Goal: Task Accomplishment & Management: Manage account settings

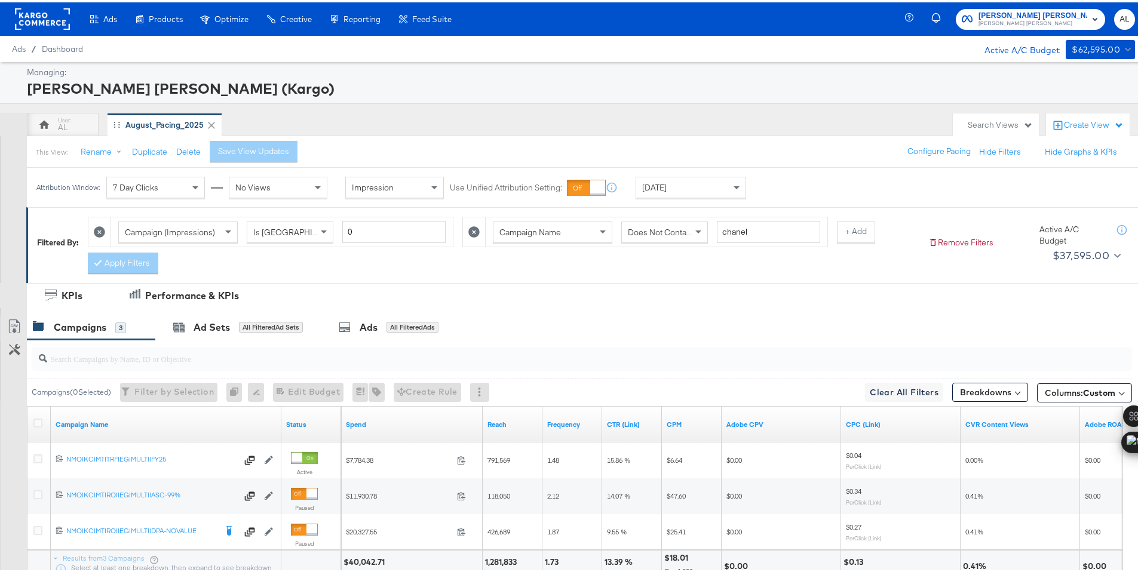
click at [707, 187] on div "Yesterday" at bounding box center [690, 185] width 109 height 20
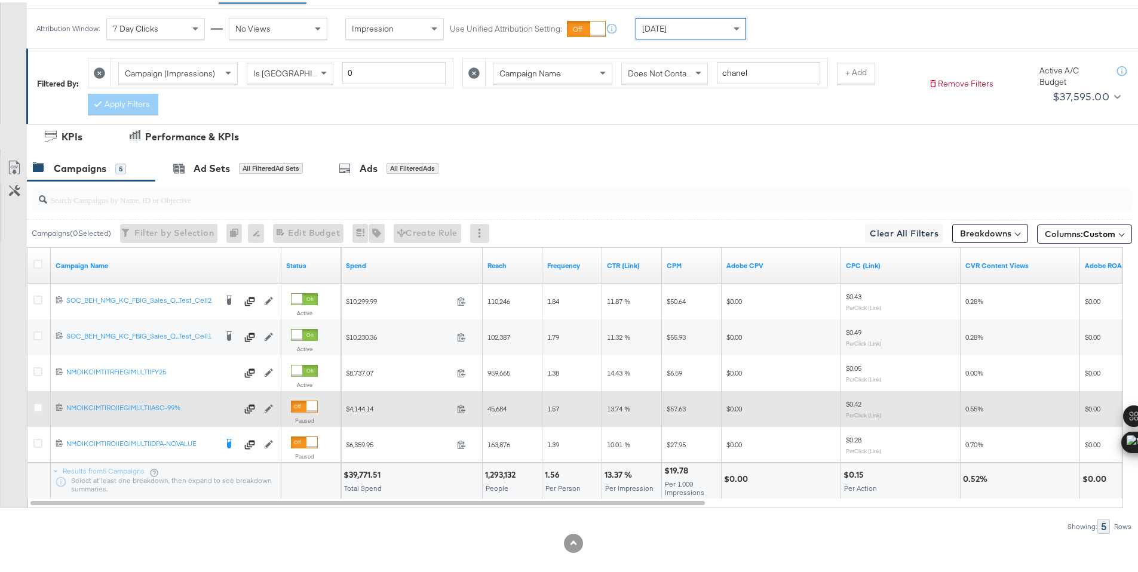
scroll to position [170, 0]
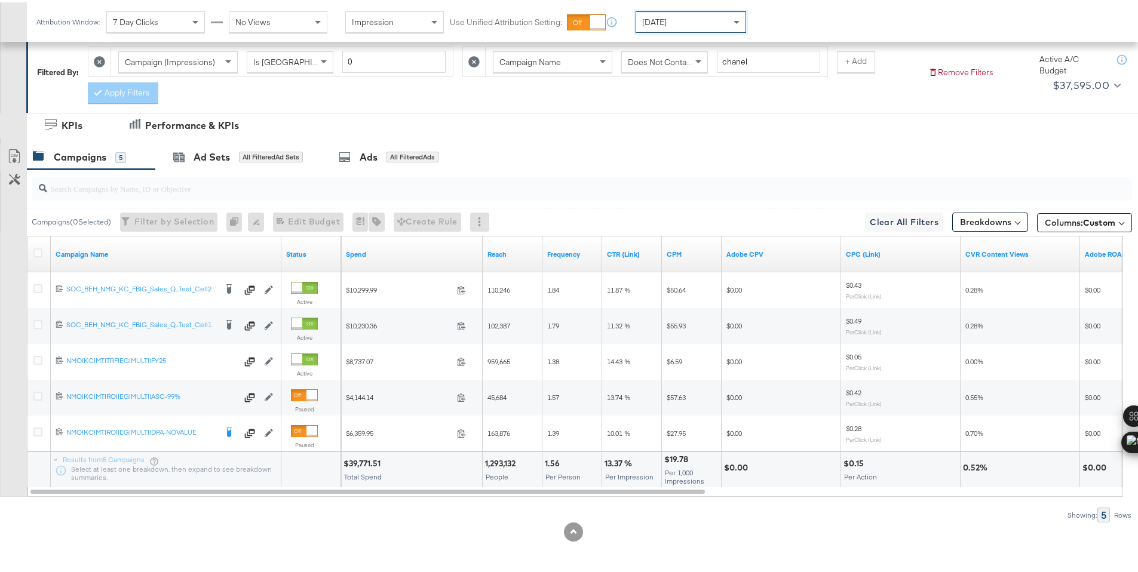
click at [367, 459] on div "$39,771.51" at bounding box center [363, 461] width 41 height 11
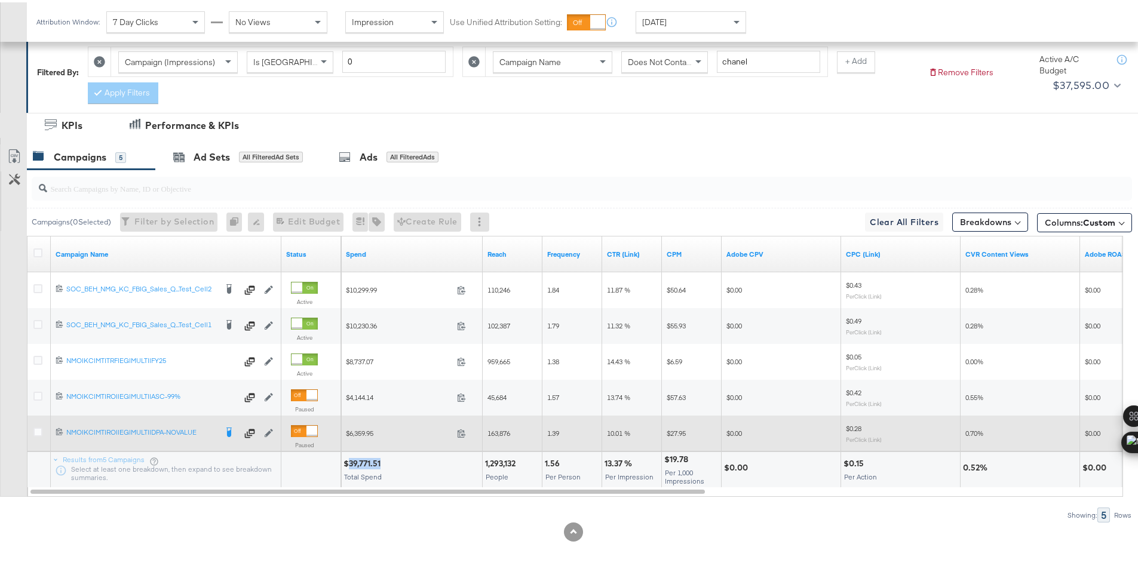
copy div "39,771.51"
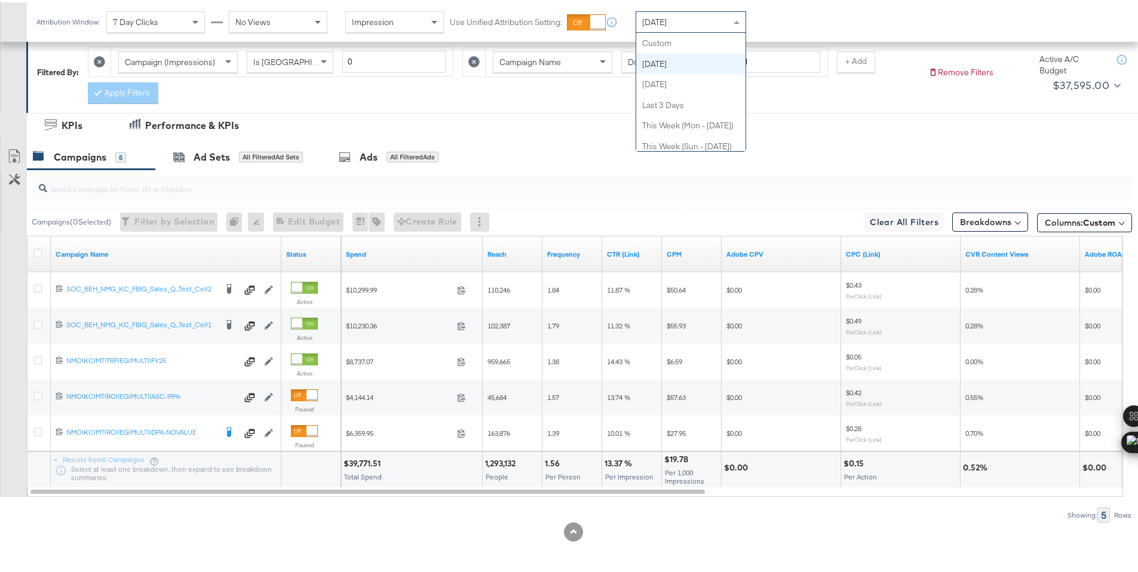
click at [653, 23] on span "[DATE]" at bounding box center [654, 19] width 24 height 11
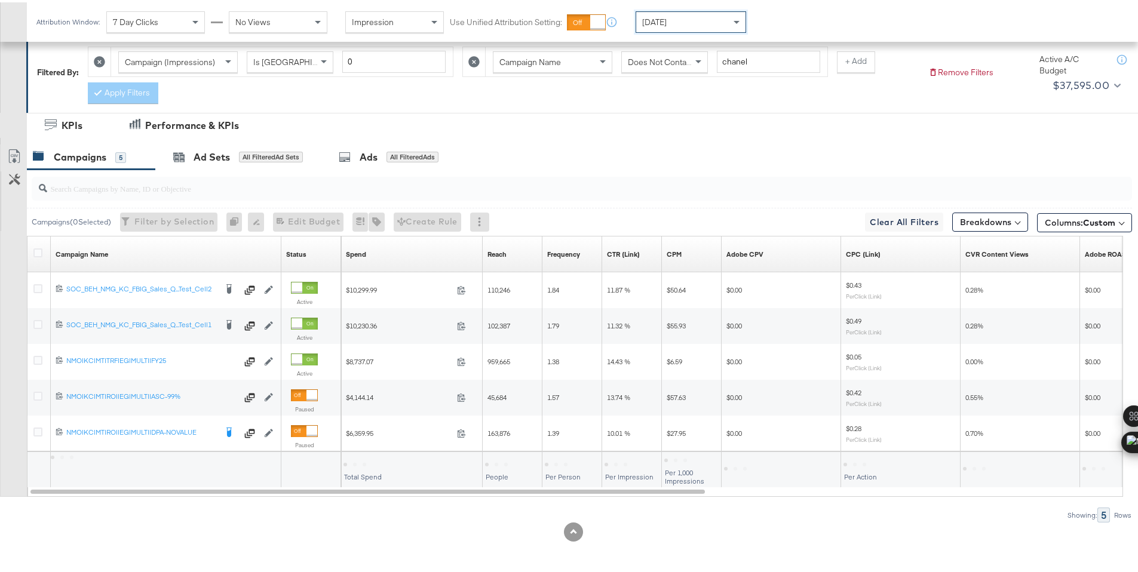
scroll to position [99, 0]
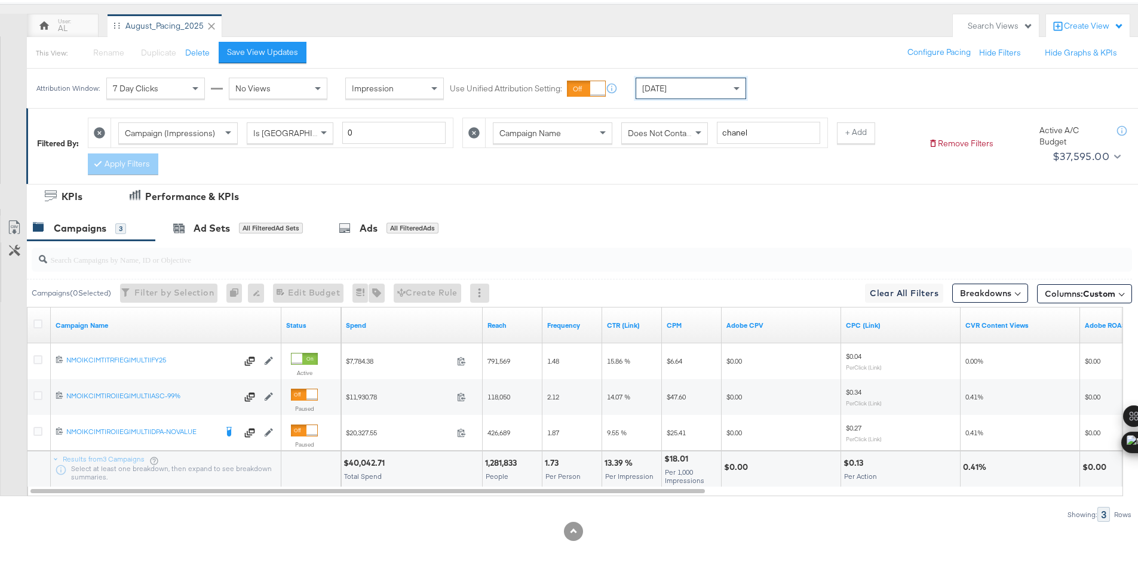
click at [365, 462] on div "$40,042.71" at bounding box center [365, 460] width 45 height 11
copy div "40,042.71"
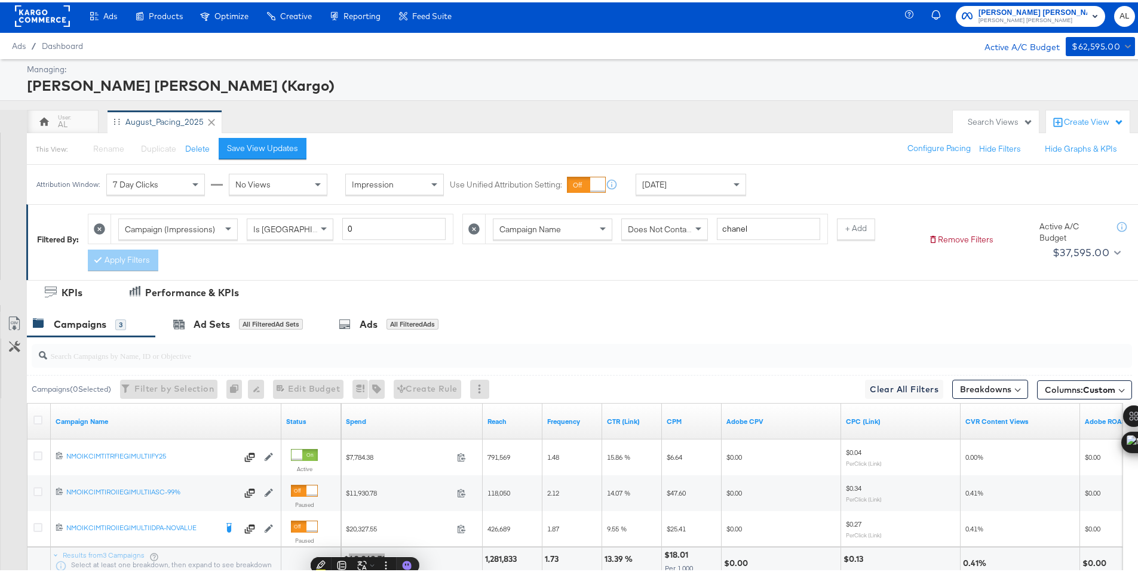
scroll to position [0, 0]
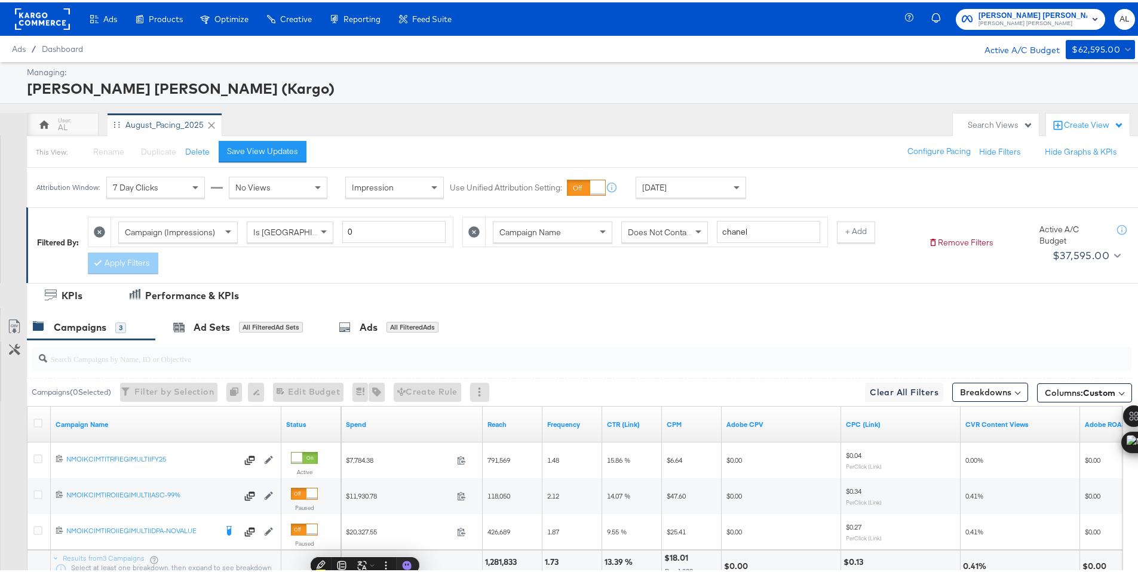
click at [34, 18] on rect at bounding box center [42, 16] width 55 height 21
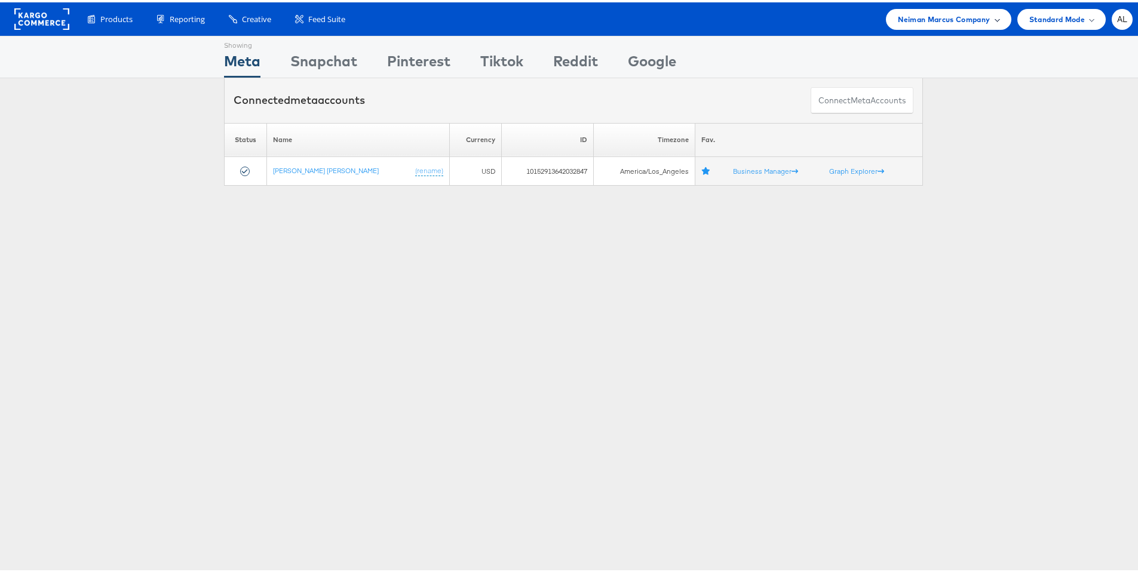
click at [959, 19] on span "Neiman Marcus Company" at bounding box center [943, 17] width 92 height 13
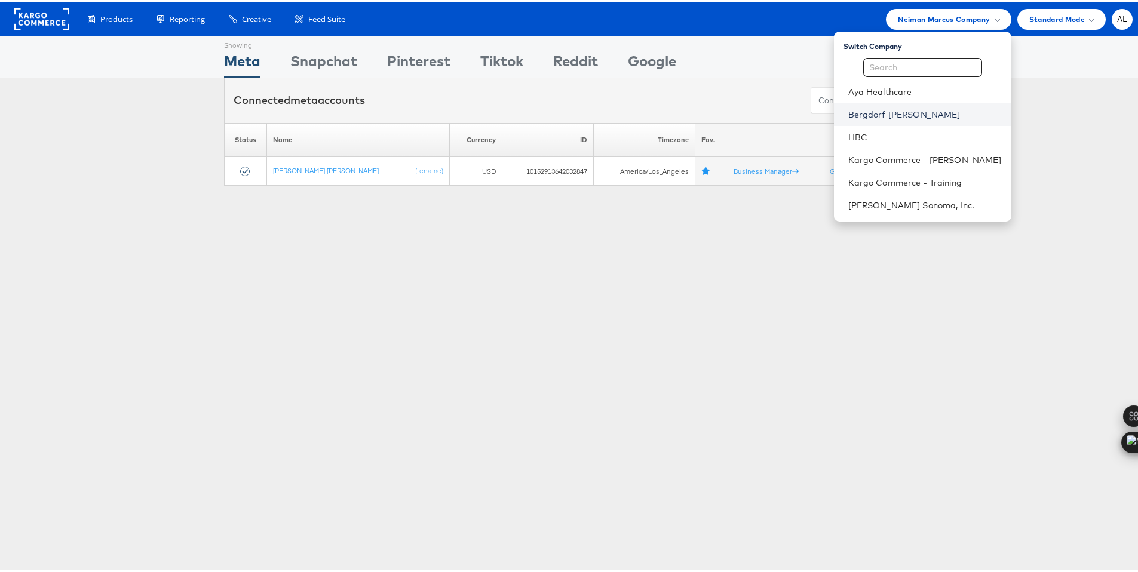
click at [894, 116] on link "Bergdorf [PERSON_NAME]" at bounding box center [924, 112] width 153 height 12
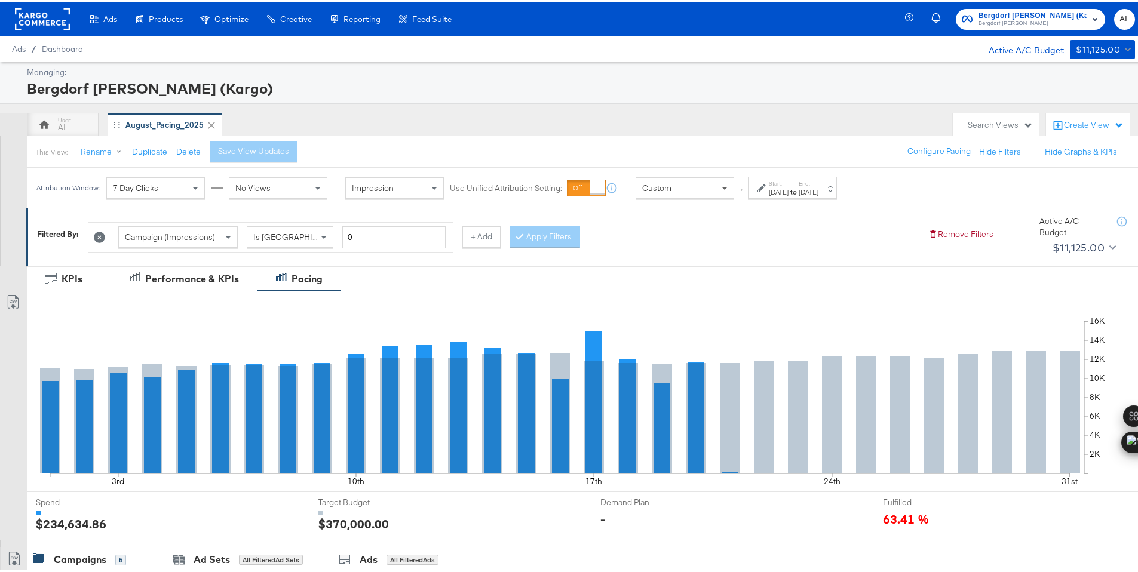
click at [718, 189] on span at bounding box center [725, 186] width 15 height 20
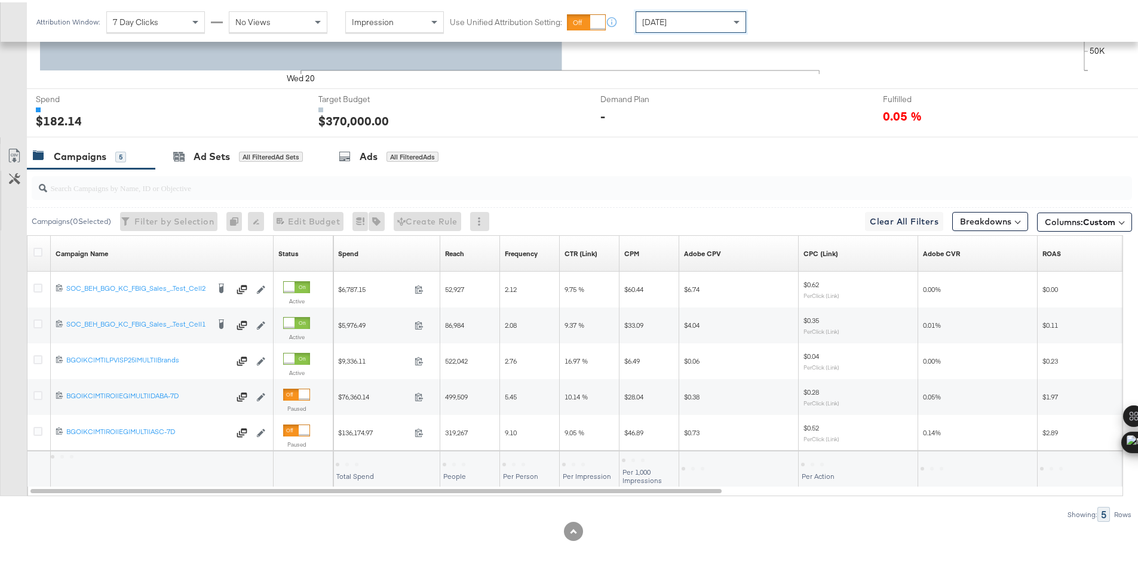
scroll to position [331, 0]
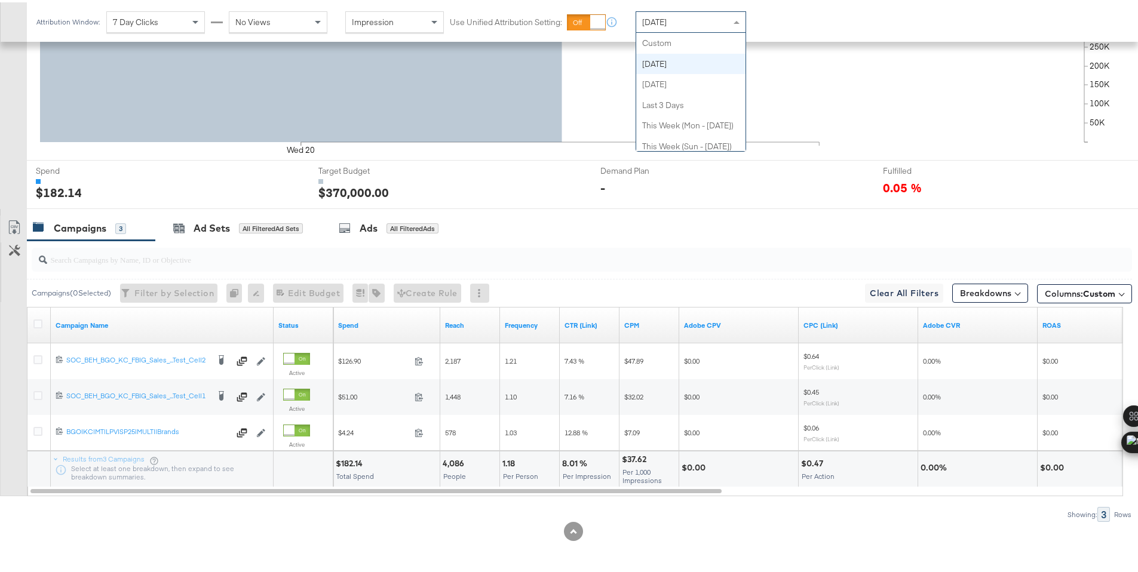
click at [699, 19] on div "Today" at bounding box center [690, 20] width 109 height 20
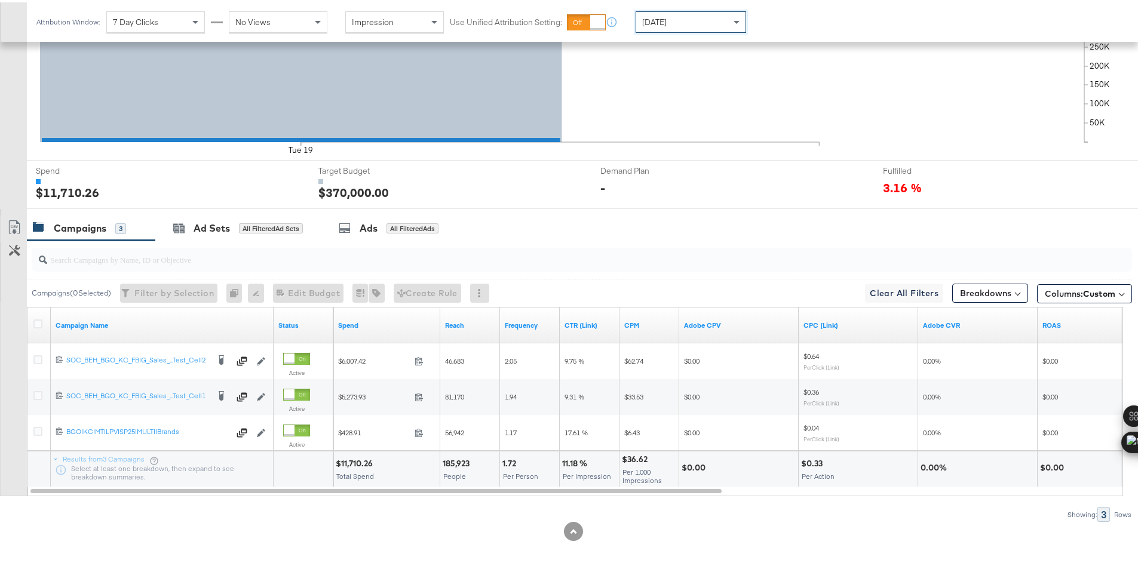
click at [350, 460] on div "$11,710.26" at bounding box center [356, 461] width 41 height 11
copy div "11,710.26"
click at [678, 19] on div "Yesterday" at bounding box center [690, 20] width 109 height 20
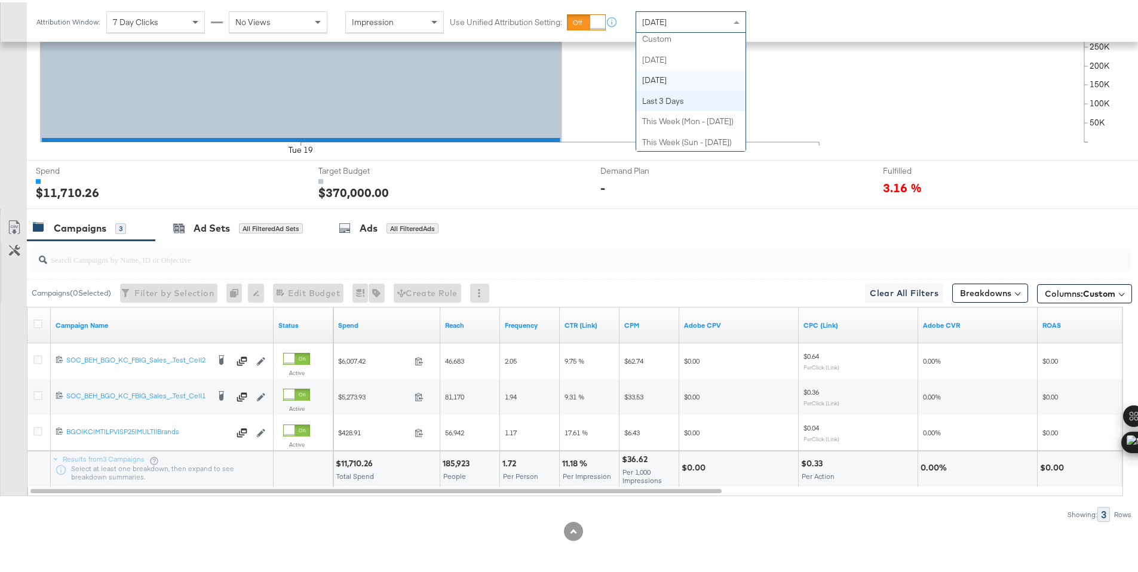
scroll to position [0, 0]
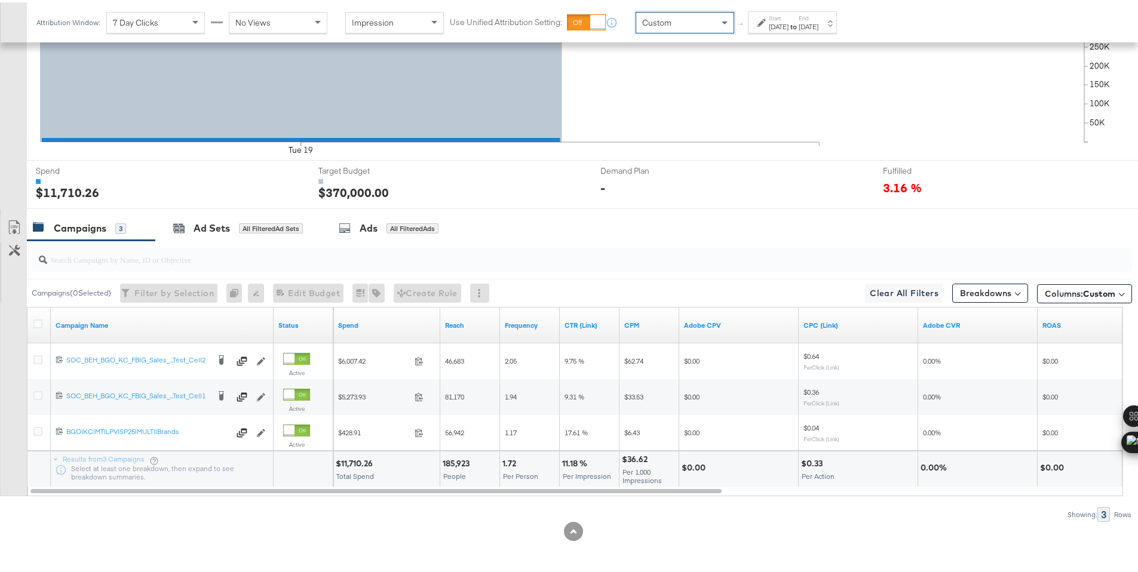
click at [788, 18] on label "Start:" at bounding box center [779, 16] width 20 height 8
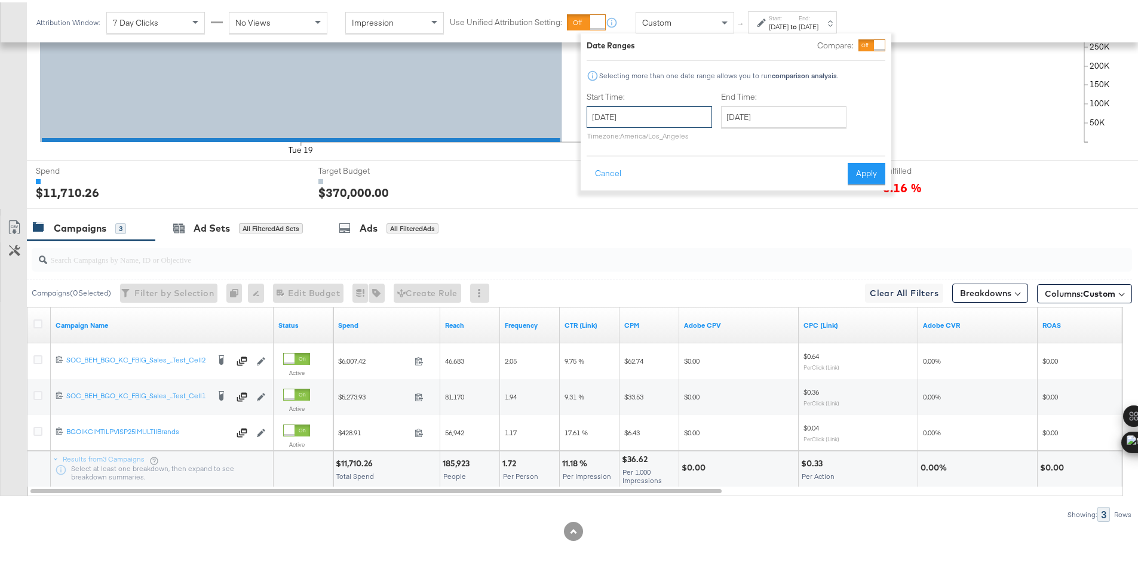
click at [690, 117] on input "August 20th 2025" at bounding box center [648, 114] width 125 height 21
click at [640, 226] on td "19" at bounding box center [641, 225] width 20 height 17
type input "August 19th 2025"
click at [773, 119] on input "August 20th 2025" at bounding box center [783, 114] width 125 height 21
click at [777, 223] on td "19" at bounding box center [775, 225] width 20 height 17
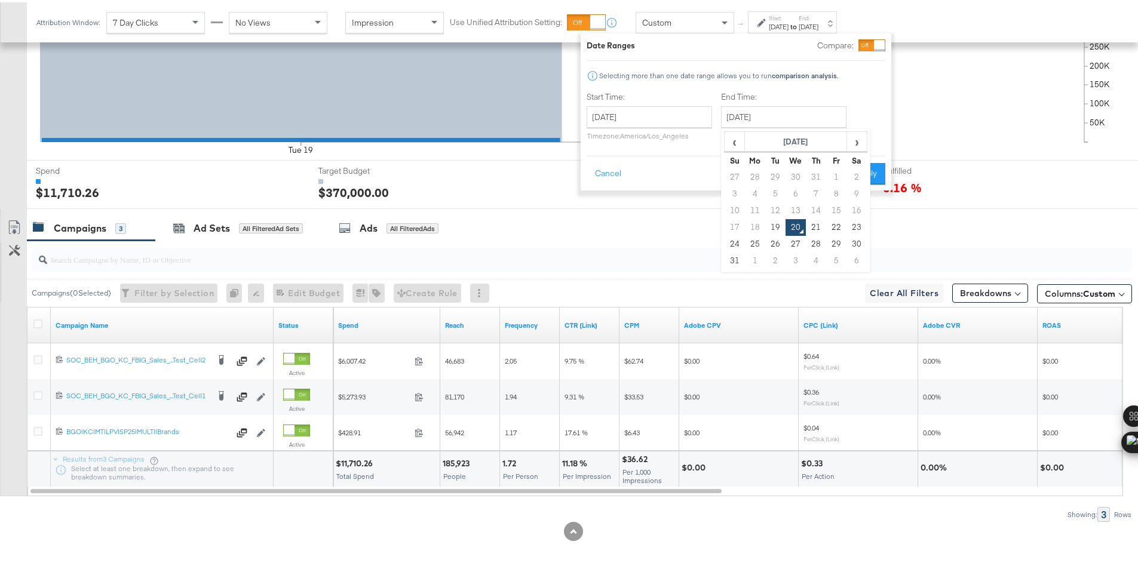
type input "August 19th 2025"
click at [848, 181] on button "Apply" at bounding box center [866, 171] width 38 height 21
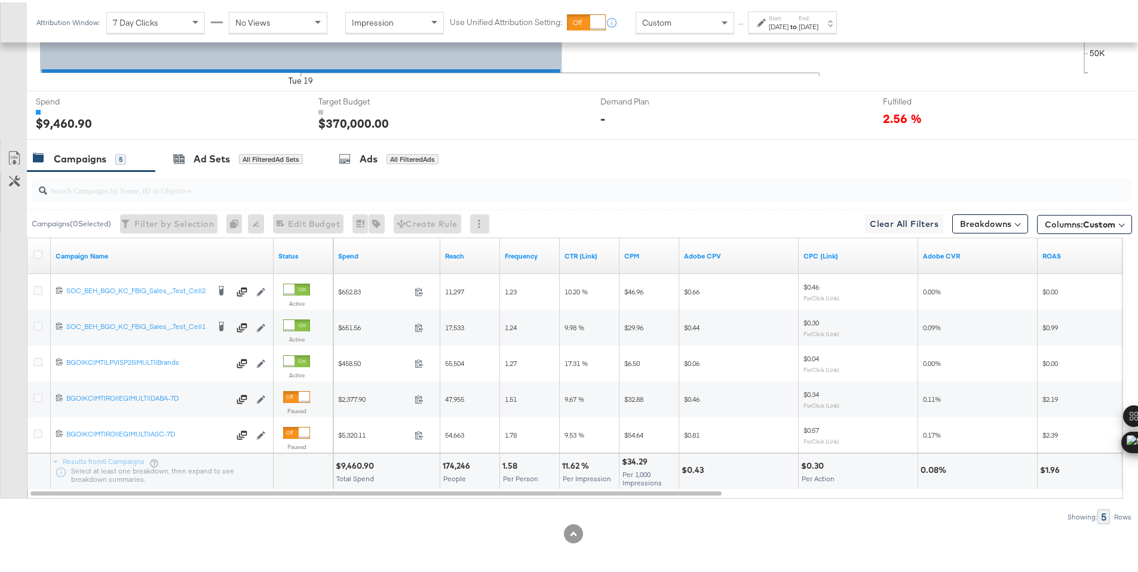
scroll to position [403, 0]
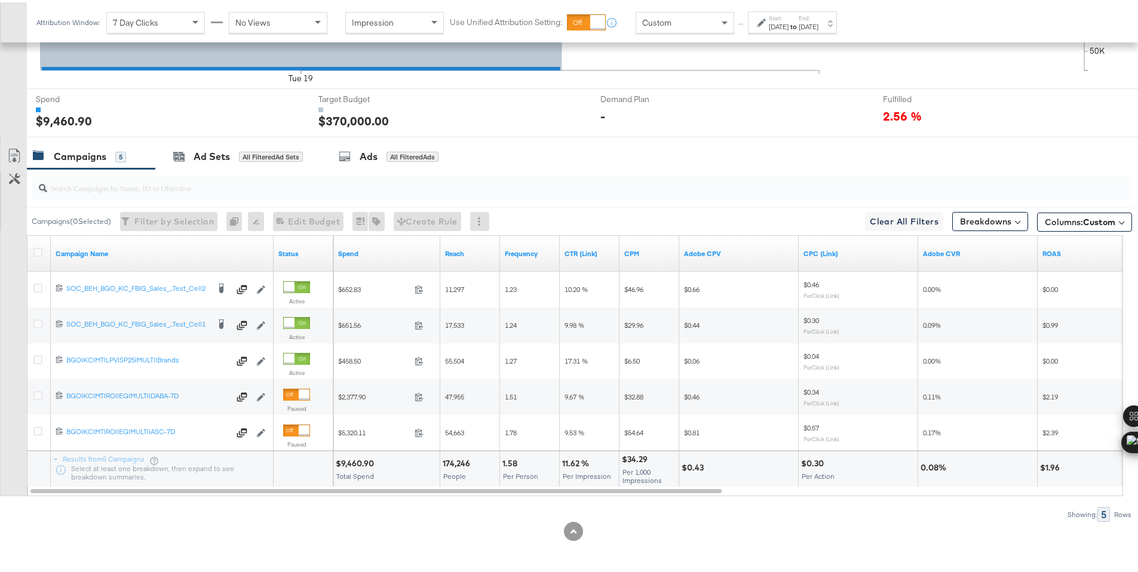
click at [363, 462] on div "$9,460.90" at bounding box center [357, 461] width 42 height 11
copy div "9,460.90"
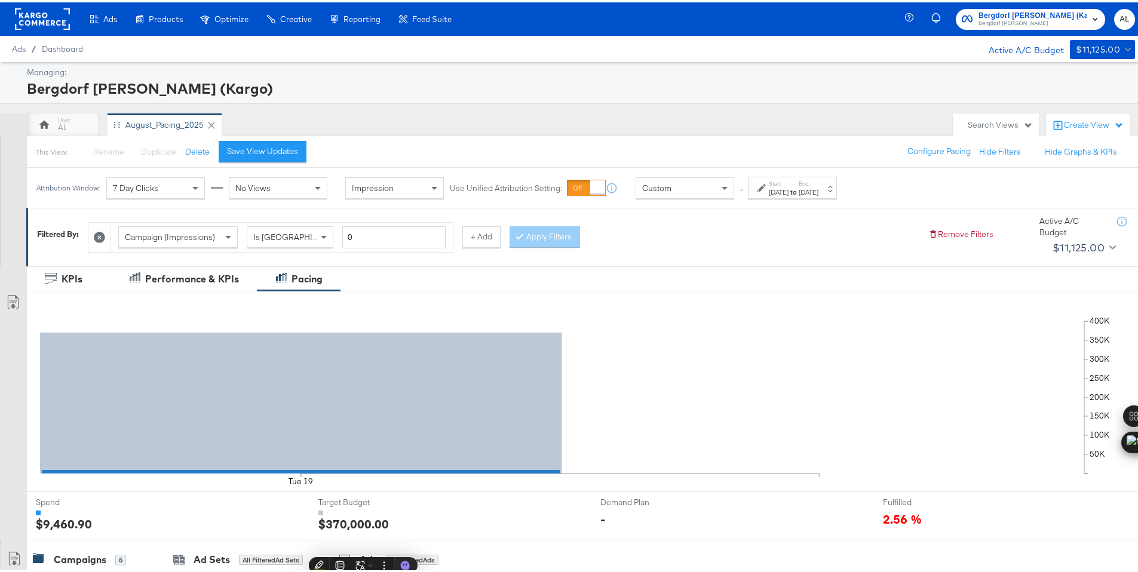
click at [32, 17] on rect at bounding box center [42, 16] width 55 height 21
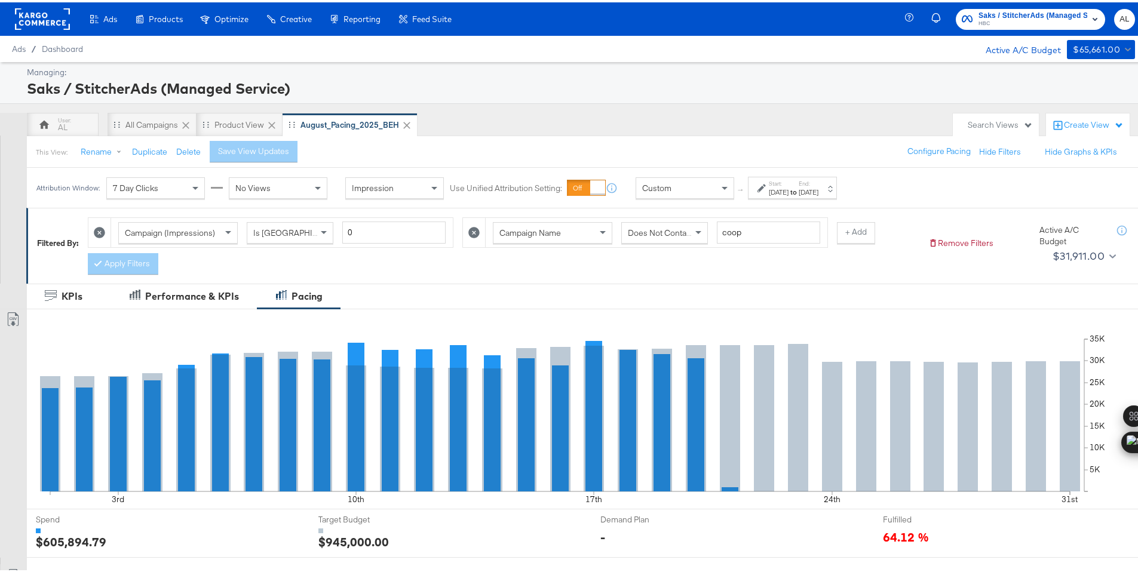
click at [705, 183] on div "Custom" at bounding box center [684, 186] width 97 height 20
click at [744, 159] on div "This View: Rename Duplicate Delete Save View Updates Configure Pacing Hide Filt…" at bounding box center [586, 149] width 1120 height 32
click at [723, 188] on span at bounding box center [725, 186] width 15 height 20
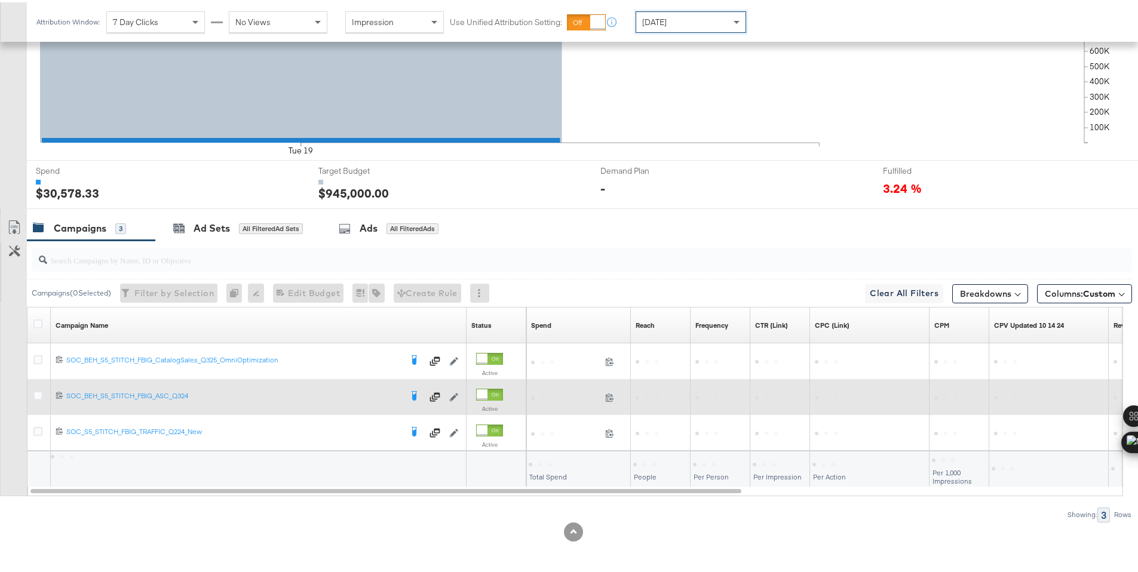
scroll to position [348, 0]
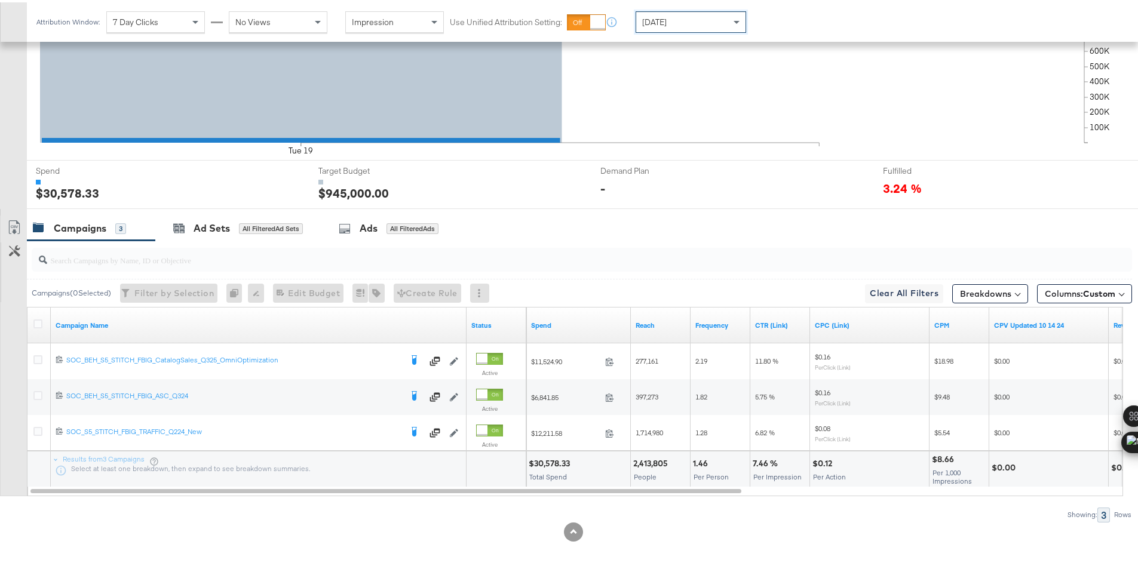
click at [545, 462] on div "$30,578.33" at bounding box center [550, 461] width 45 height 11
copy div "30,578.33"
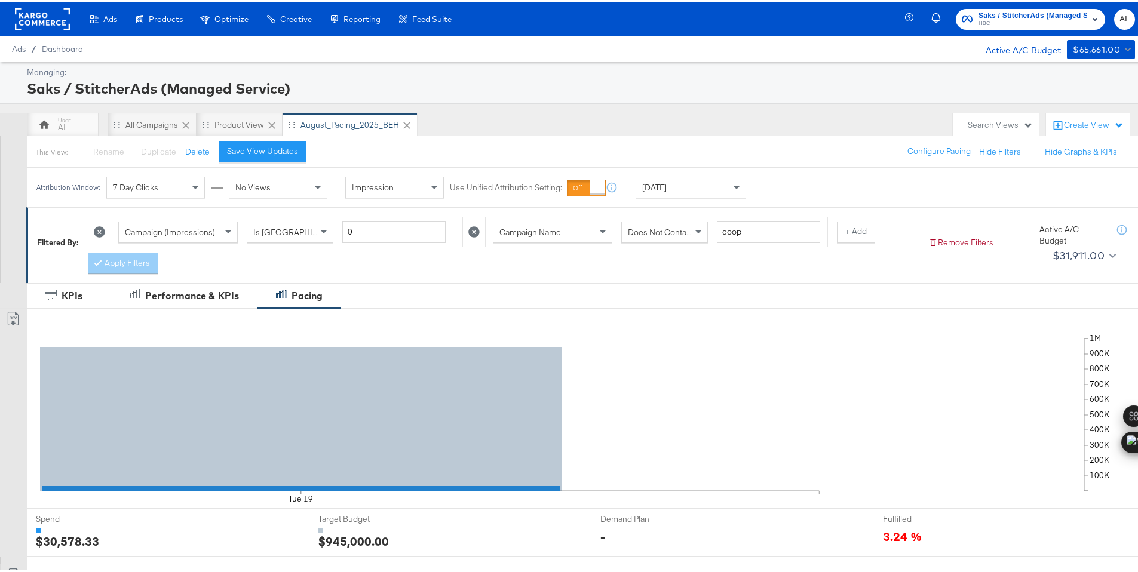
click at [41, 18] on rect at bounding box center [42, 16] width 55 height 21
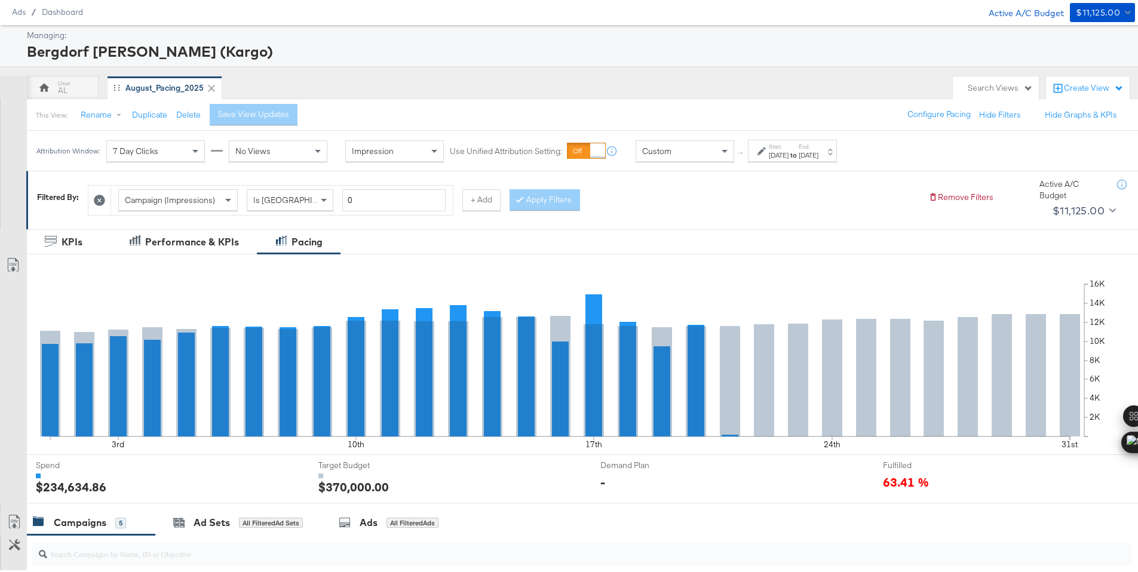
scroll to position [403, 0]
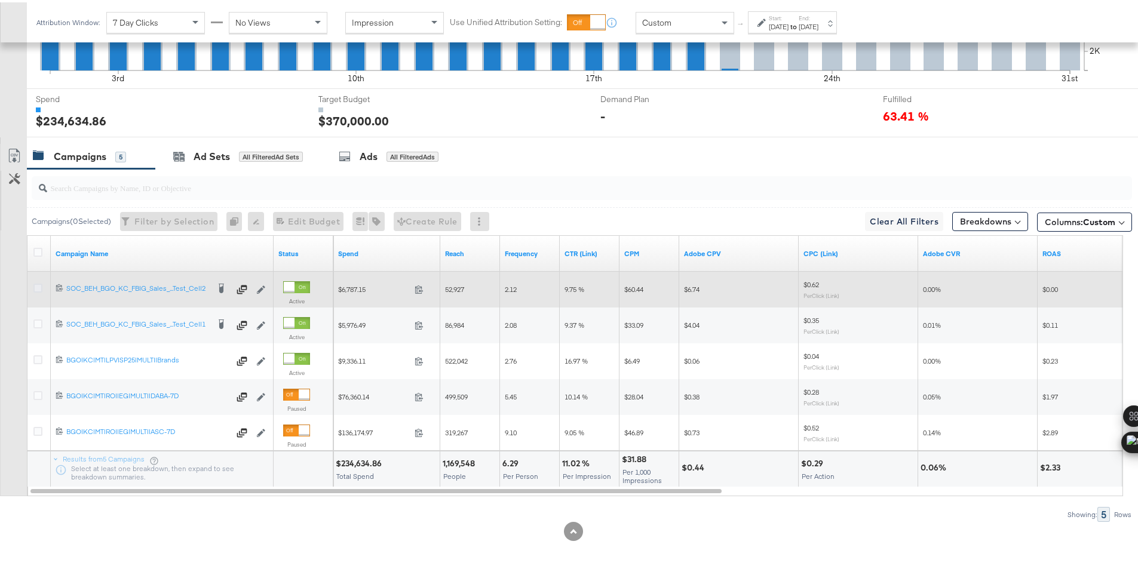
click at [39, 282] on icon at bounding box center [37, 285] width 9 height 9
click at [0, 0] on input "checkbox" at bounding box center [0, 0] width 0 height 0
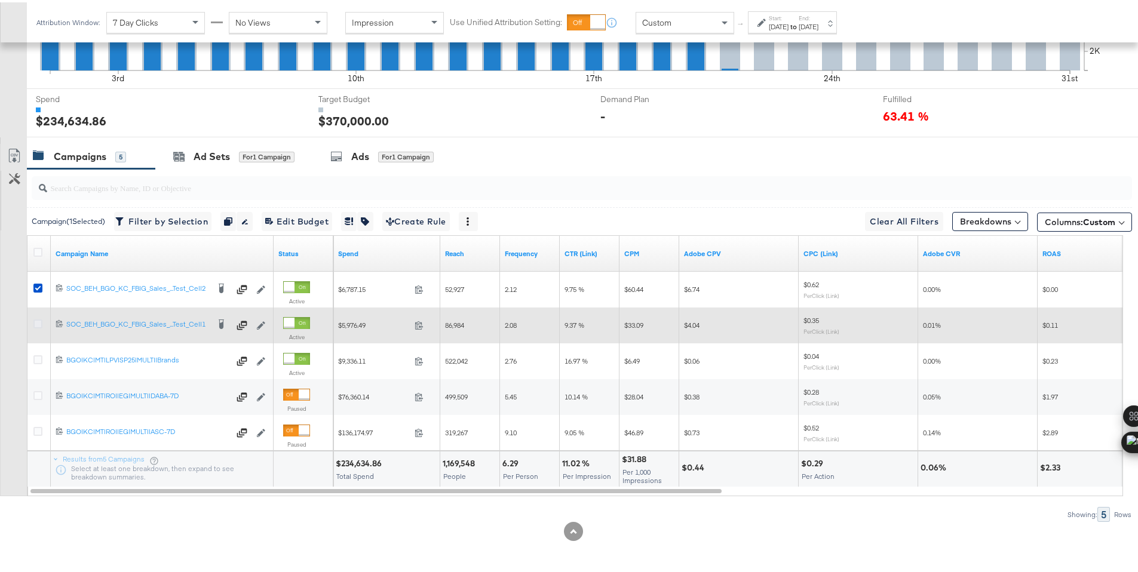
click at [40, 319] on icon at bounding box center [37, 321] width 9 height 9
click at [0, 0] on input "checkbox" at bounding box center [0, 0] width 0 height 0
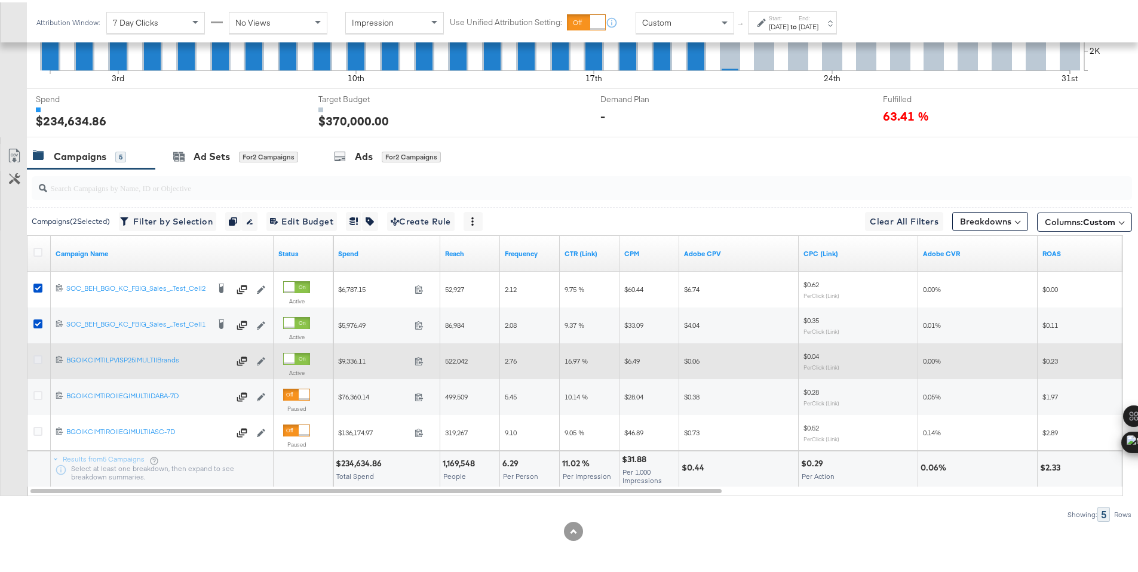
click at [39, 358] on icon at bounding box center [37, 357] width 9 height 9
click at [0, 0] on input "checkbox" at bounding box center [0, 0] width 0 height 0
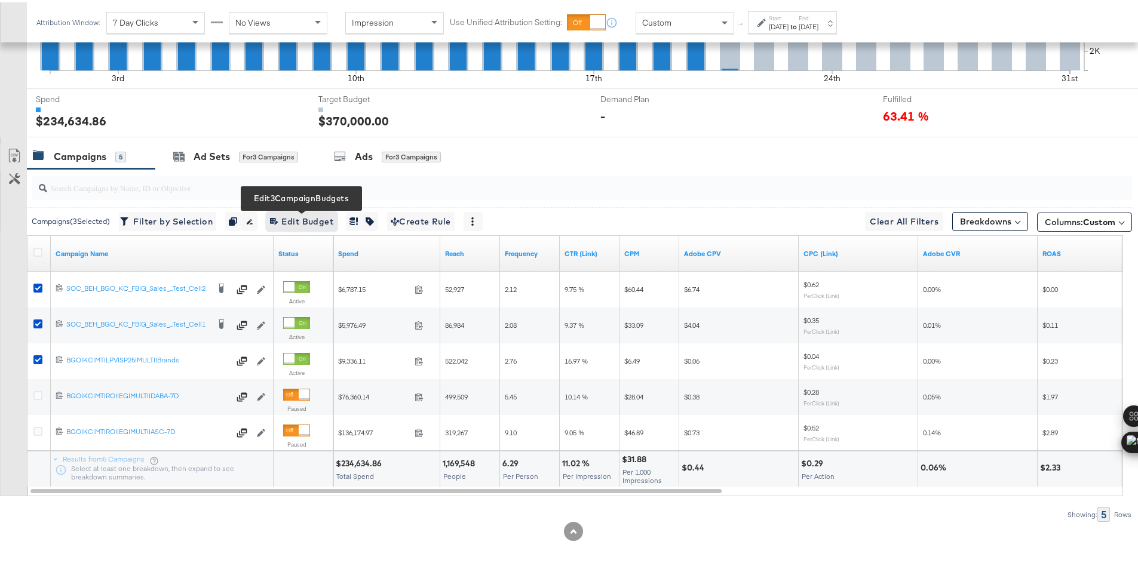
click at [290, 220] on span "Edit 3 Campaign Budgets Edit Budget" at bounding box center [301, 219] width 63 height 15
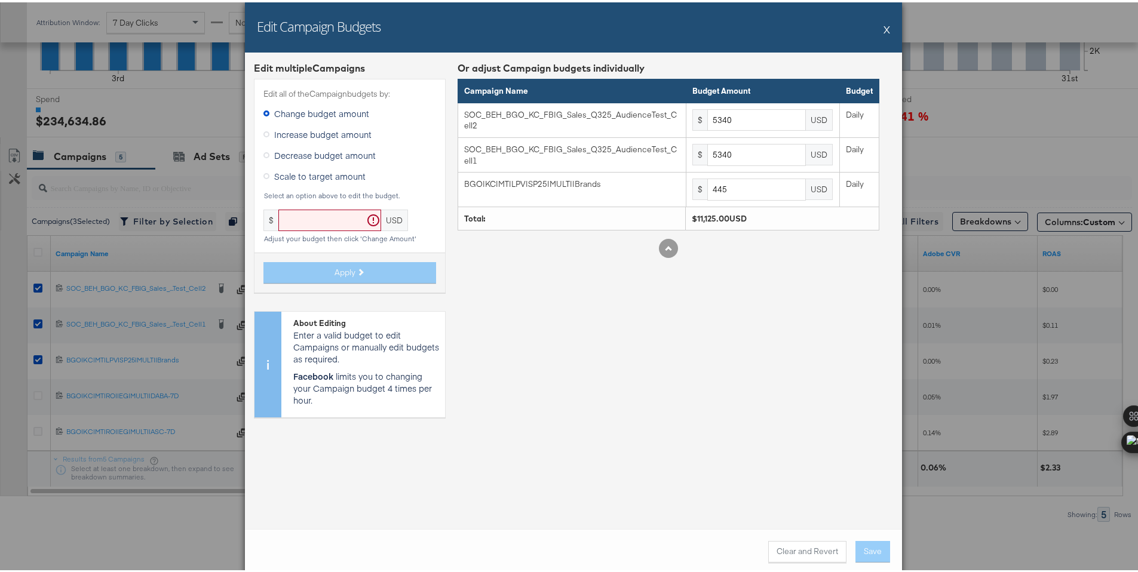
click at [883, 23] on button "X" at bounding box center [886, 27] width 7 height 24
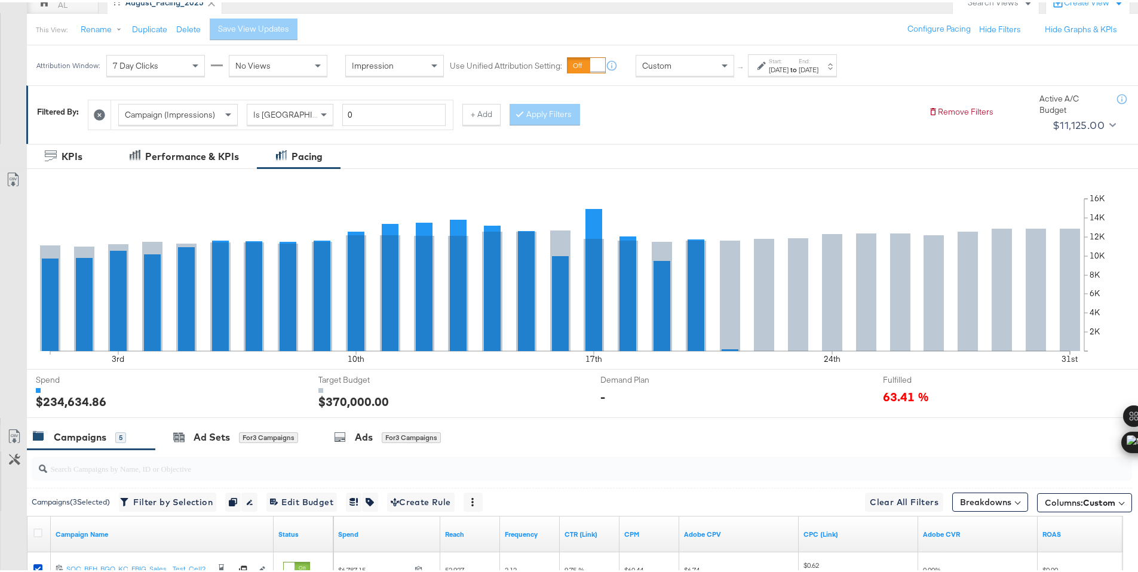
scroll to position [0, 0]
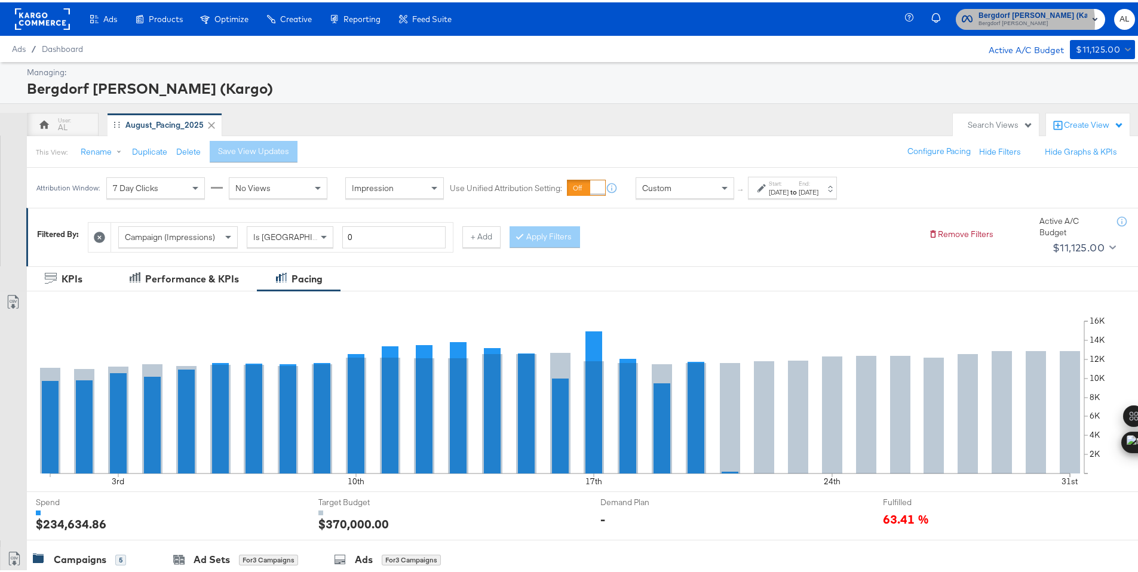
click at [1004, 20] on span "Bergdorf [PERSON_NAME]" at bounding box center [1032, 22] width 109 height 10
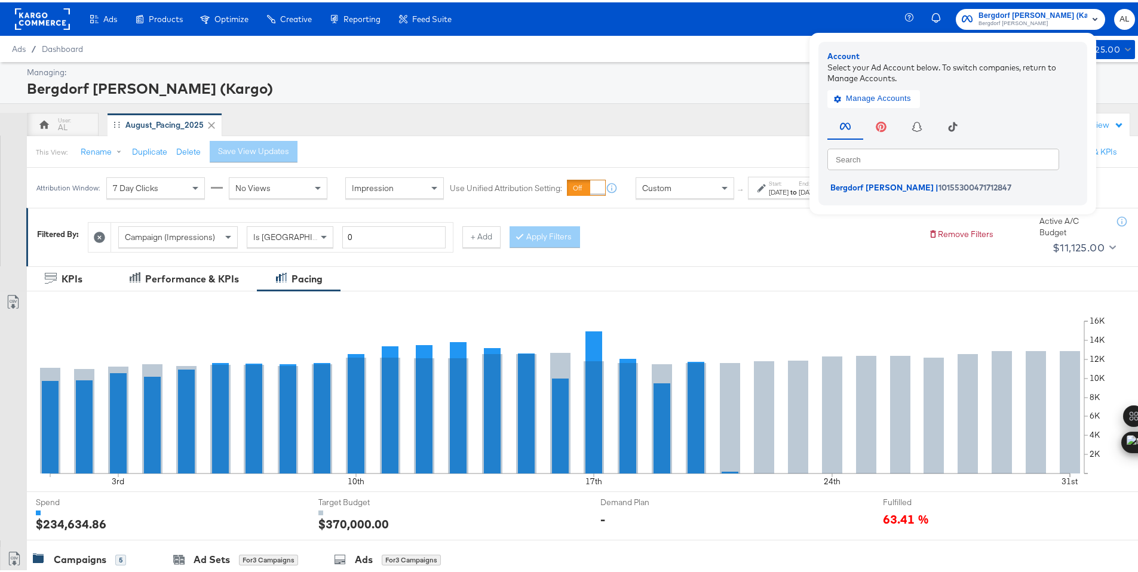
click at [994, 20] on span "Bergdorf Goodman" at bounding box center [1032, 22] width 109 height 10
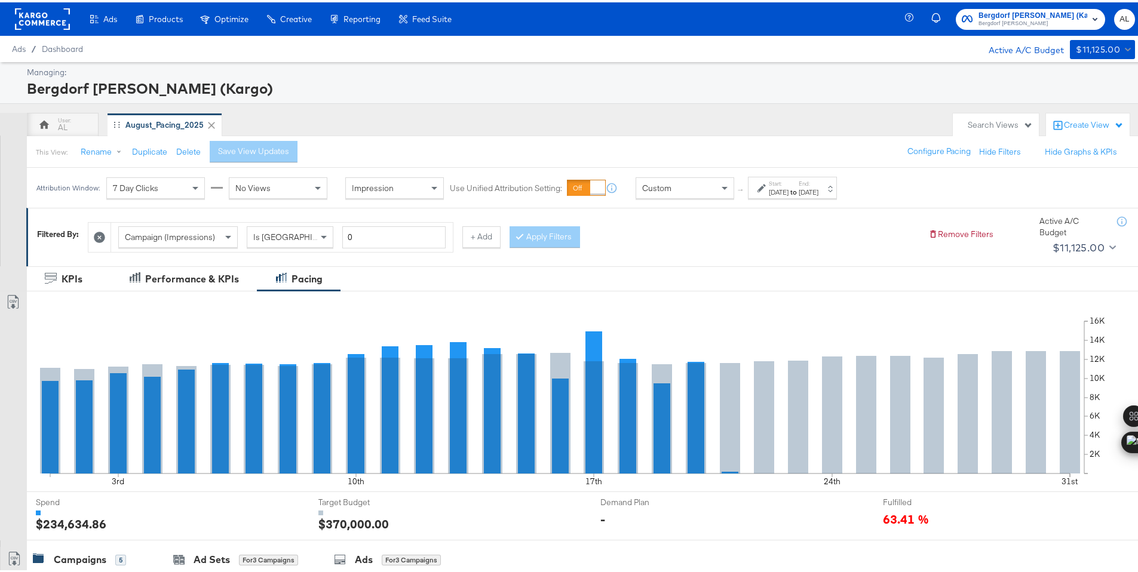
click at [48, 16] on rect at bounding box center [42, 16] width 55 height 21
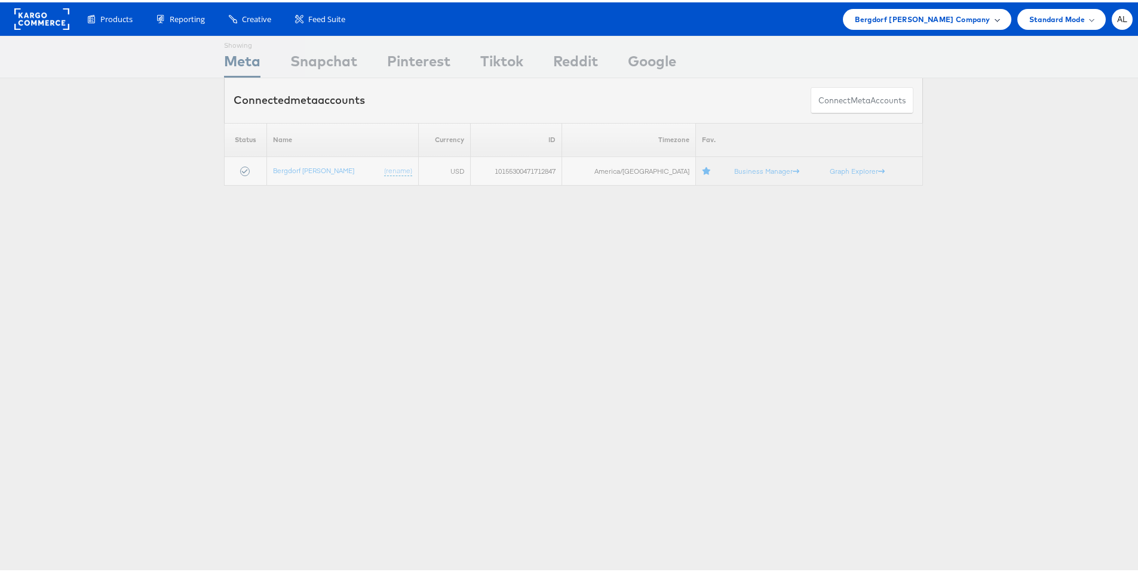
click at [952, 13] on span "Bergdorf [PERSON_NAME] Company" at bounding box center [921, 17] width 135 height 13
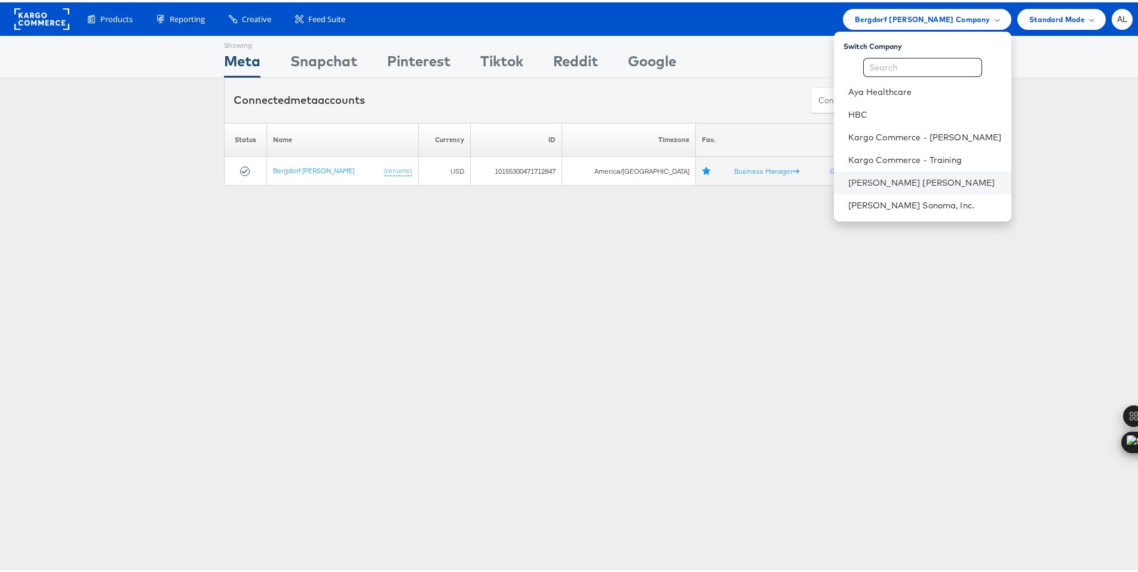
click at [872, 173] on li "[PERSON_NAME] [PERSON_NAME]" at bounding box center [922, 180] width 177 height 23
click at [860, 174] on link "[PERSON_NAME] [PERSON_NAME]" at bounding box center [924, 180] width 153 height 12
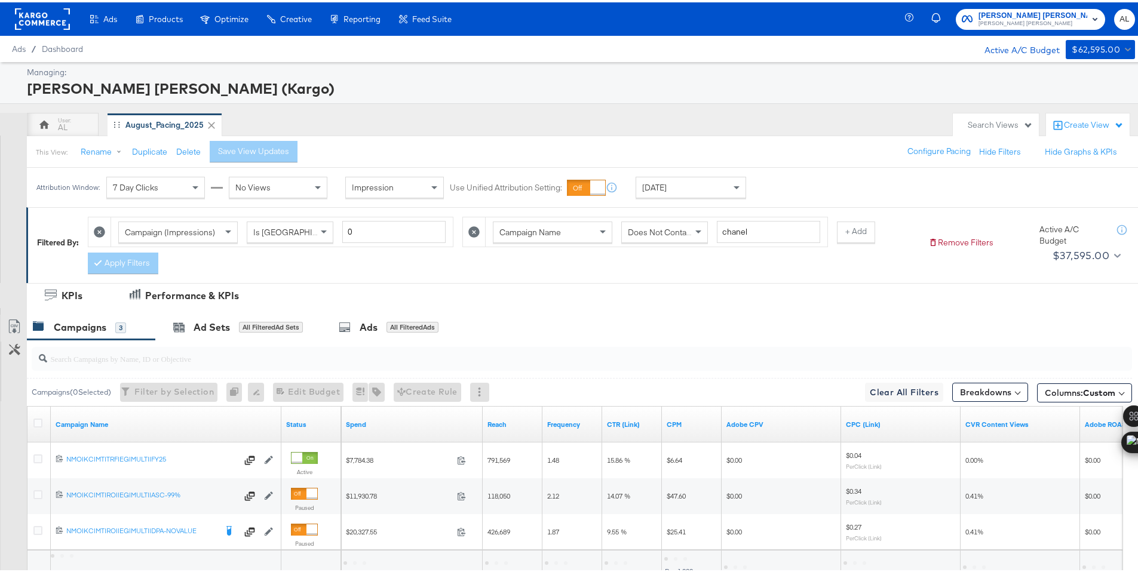
click at [703, 191] on div "[DATE]" at bounding box center [690, 185] width 109 height 20
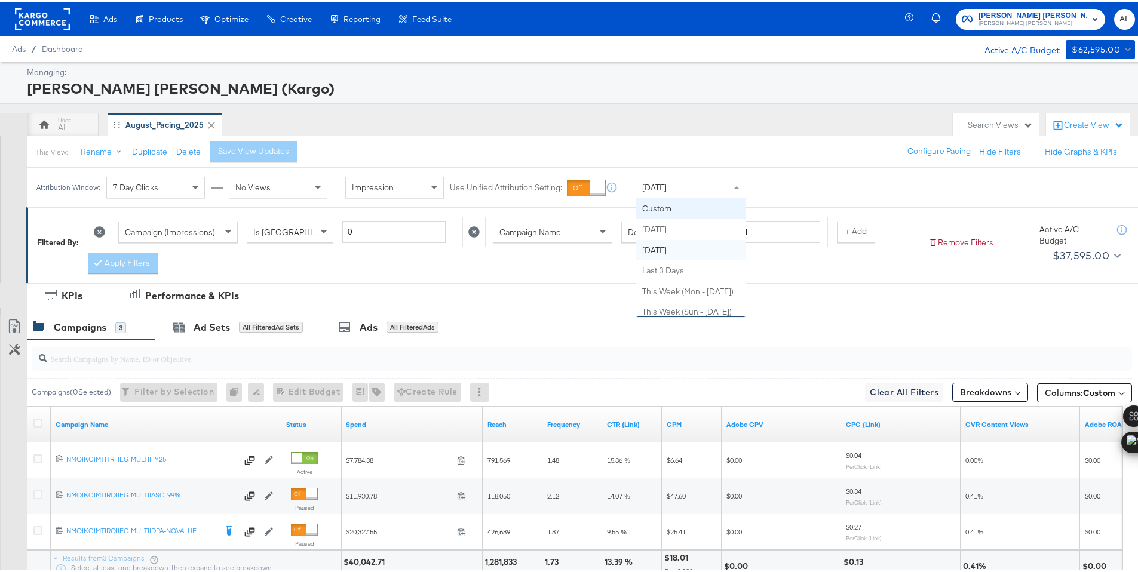
click at [797, 148] on div "This View: Rename Duplicate Delete Save View Updates Configure Pacing Hide Filt…" at bounding box center [586, 149] width 1120 height 32
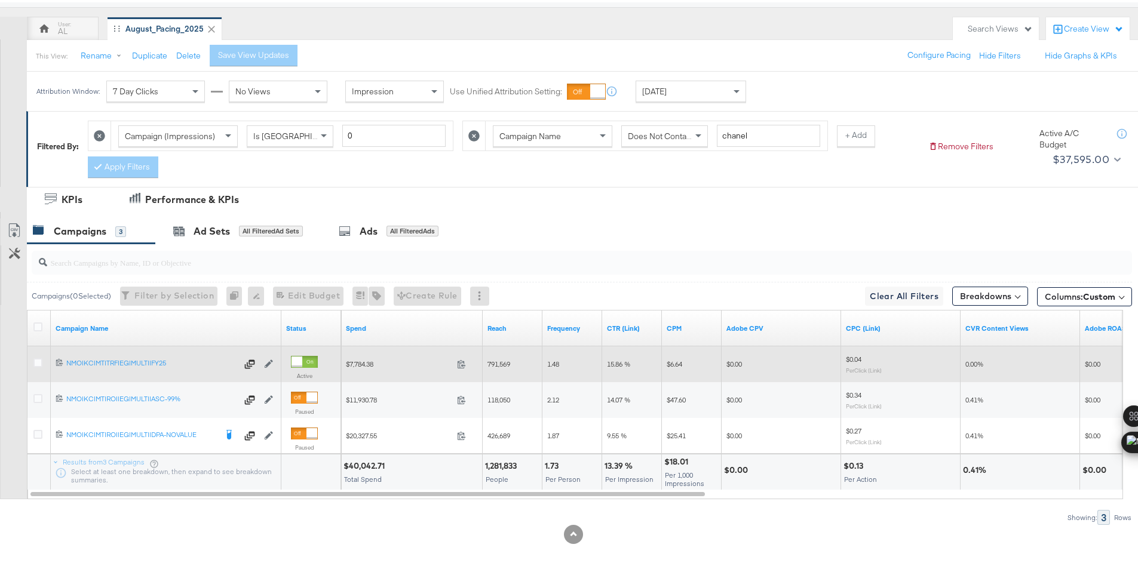
scroll to position [99, 0]
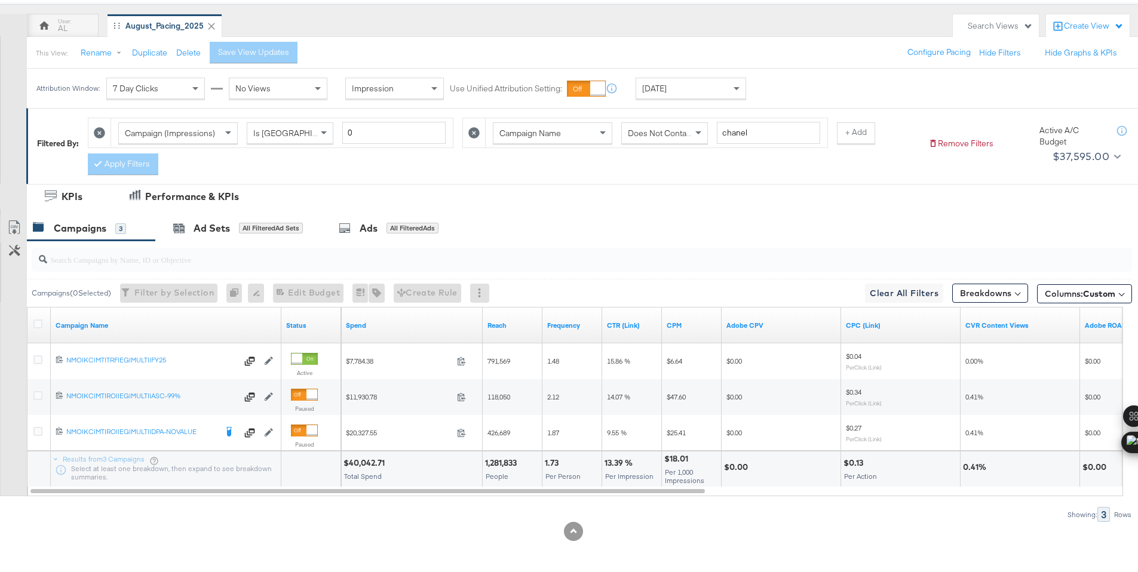
click at [656, 87] on span "[DATE]" at bounding box center [654, 86] width 24 height 11
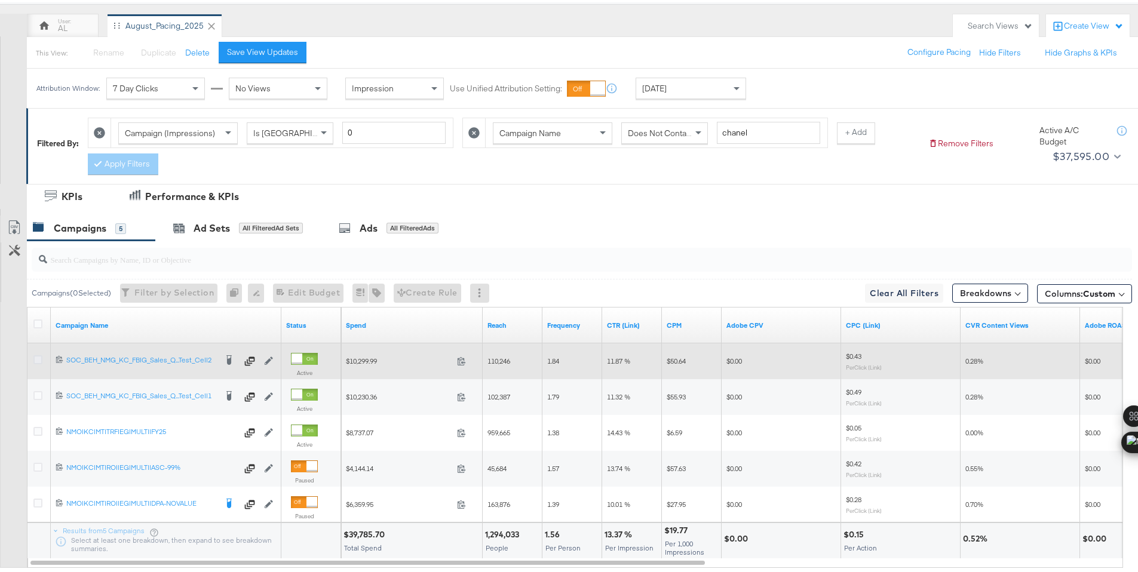
click at [37, 360] on icon at bounding box center [37, 357] width 9 height 9
click at [0, 0] on input "checkbox" at bounding box center [0, 0] width 0 height 0
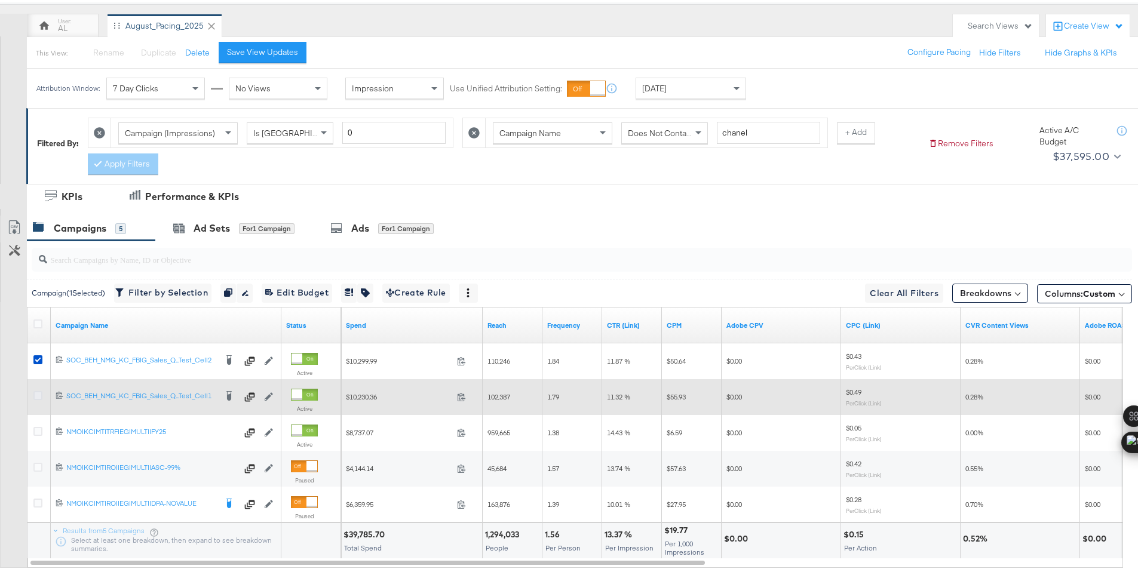
click at [38, 391] on icon at bounding box center [37, 393] width 9 height 9
click at [0, 0] on input "checkbox" at bounding box center [0, 0] width 0 height 0
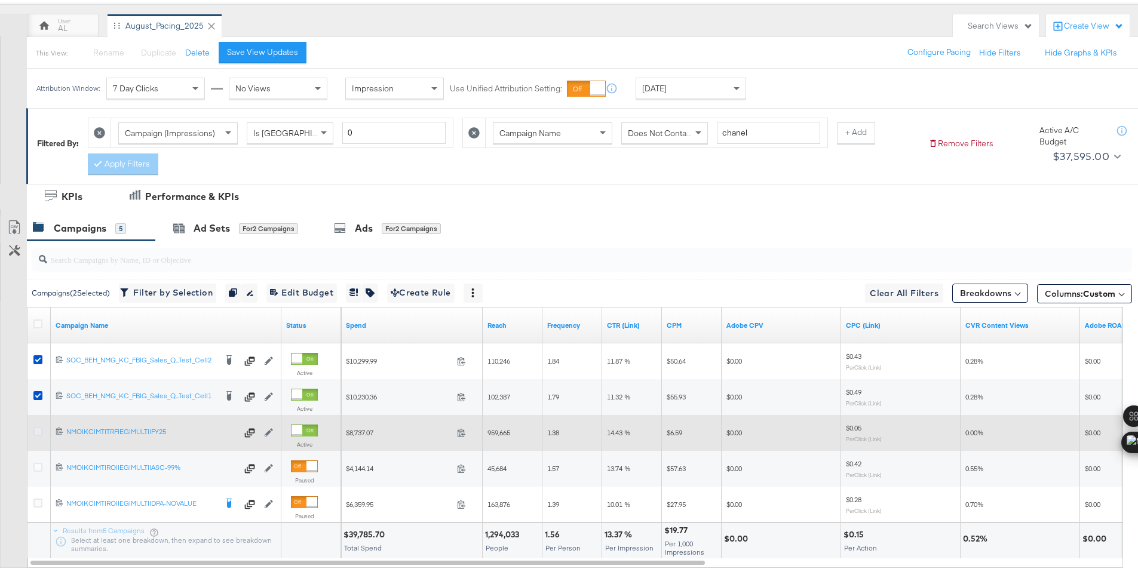
click at [38, 428] on icon at bounding box center [37, 429] width 9 height 9
click at [0, 0] on input "checkbox" at bounding box center [0, 0] width 0 height 0
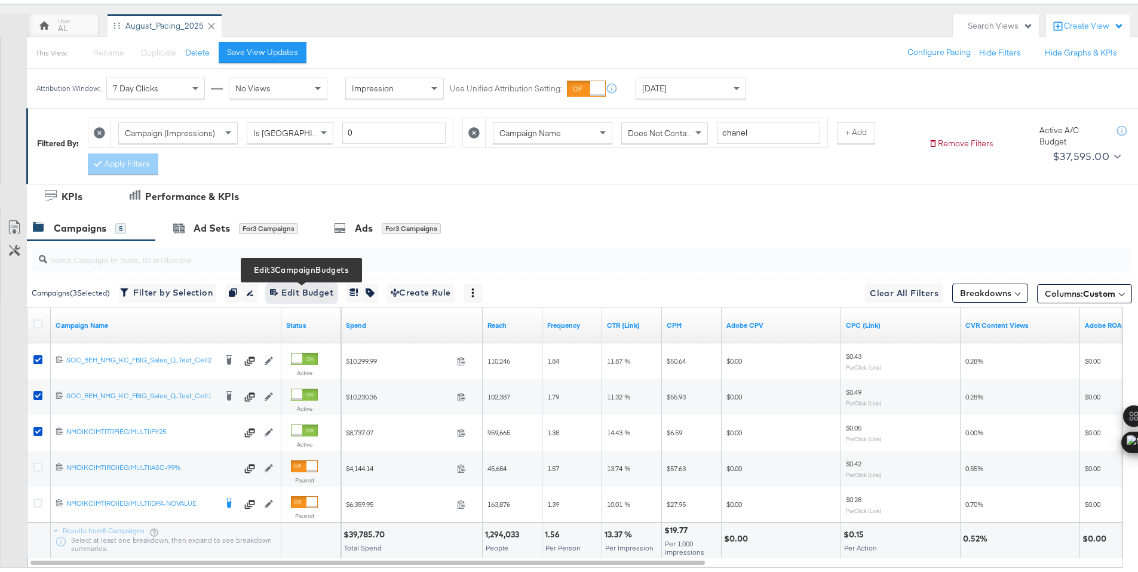
click at [288, 286] on span "Edit 3 Campaign Budgets Edit Budget" at bounding box center [301, 290] width 63 height 15
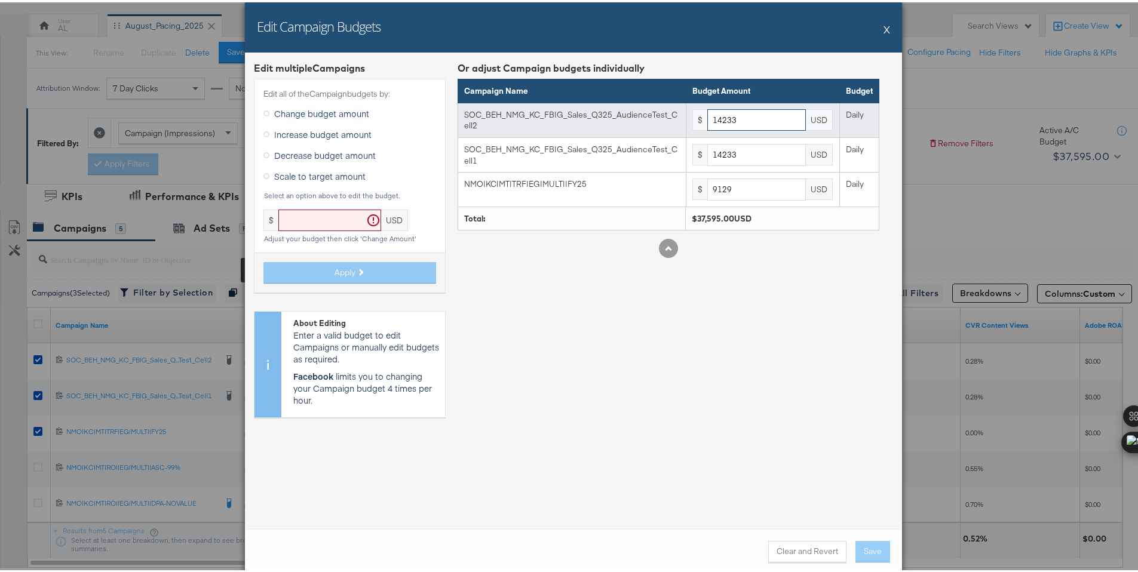
click at [734, 120] on input "14233" at bounding box center [756, 118] width 99 height 22
paste input "8258"
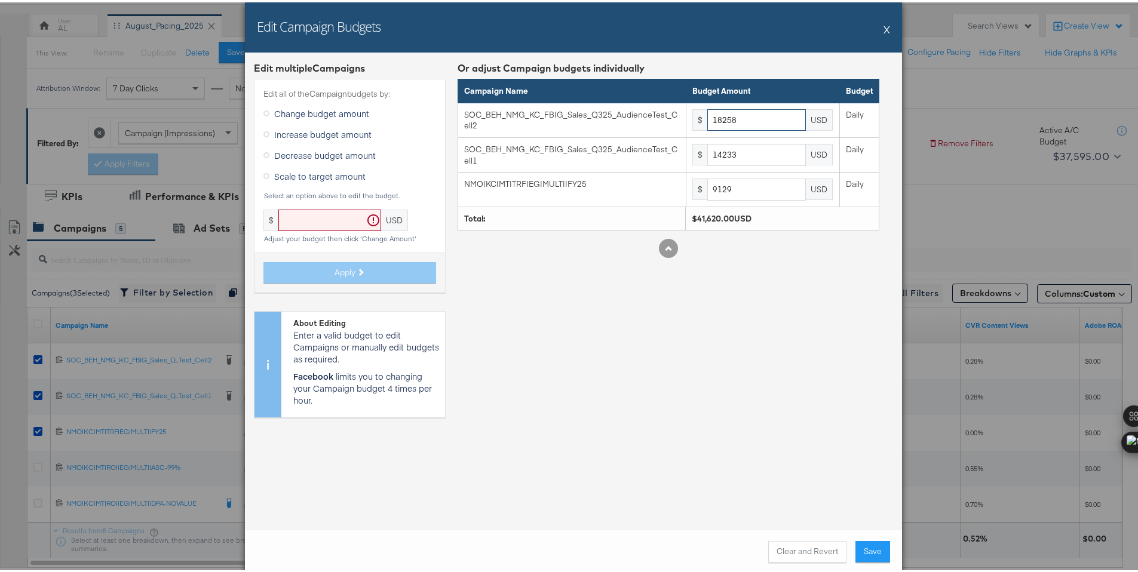
type input "18258"
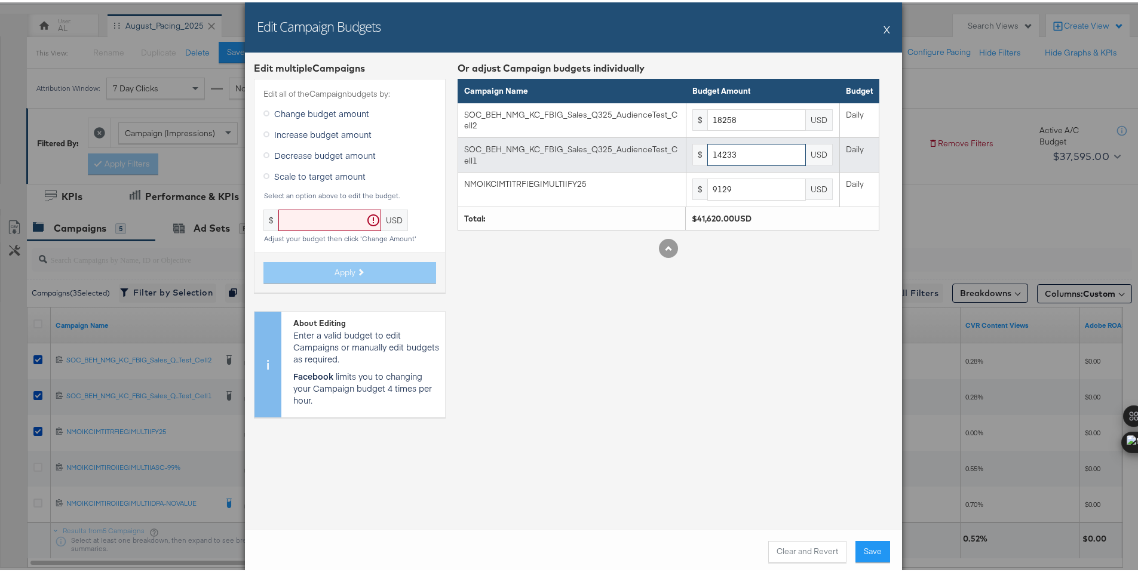
click at [733, 159] on input "14233" at bounding box center [756, 153] width 99 height 22
paste input "8258"
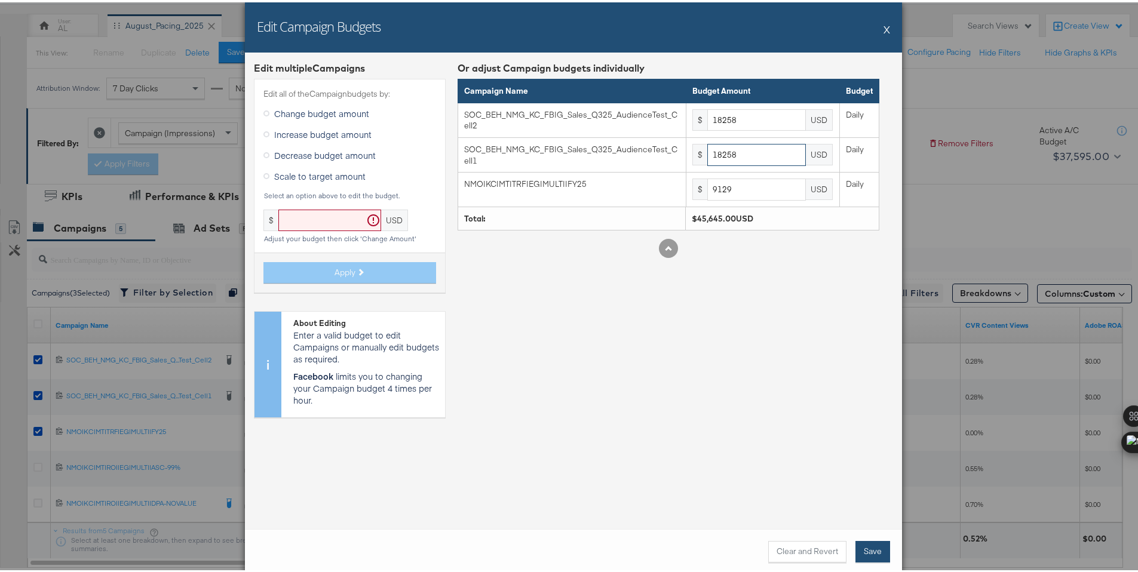
type input "18258"
click at [878, 557] on button "Save" at bounding box center [872, 549] width 35 height 21
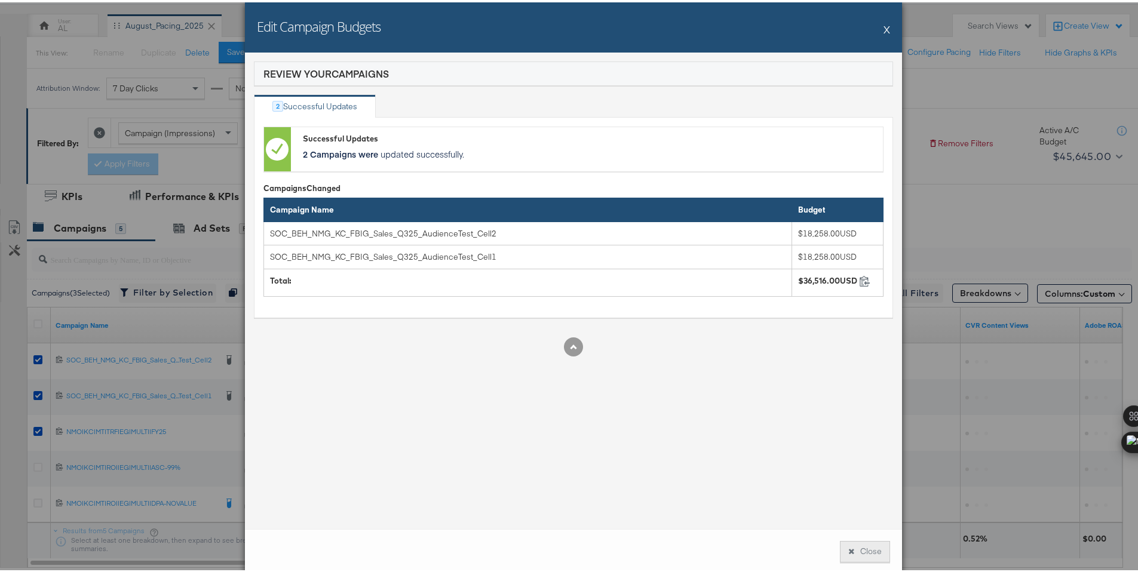
click at [872, 554] on button "Close" at bounding box center [865, 549] width 50 height 21
